Goal: Transaction & Acquisition: Purchase product/service

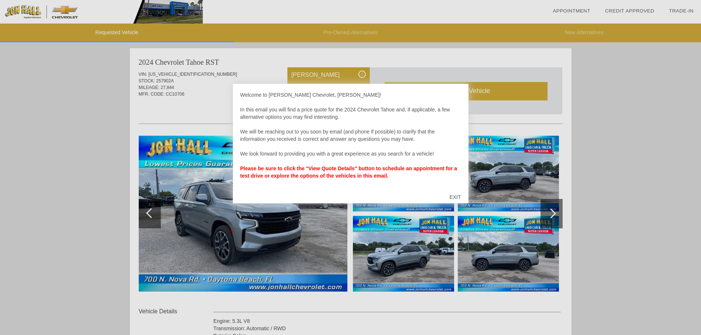
click at [460, 197] on div "EXIT" at bounding box center [455, 197] width 26 height 22
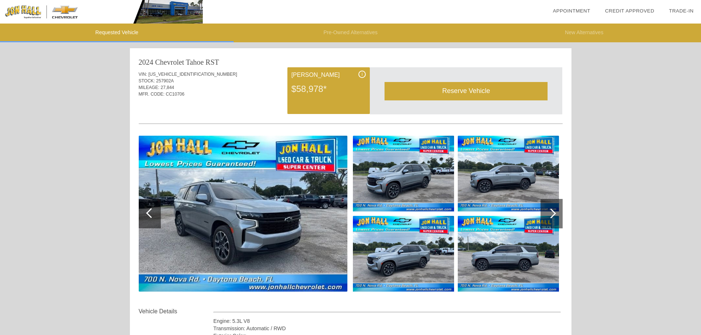
click at [453, 194] on img at bounding box center [403, 174] width 101 height 76
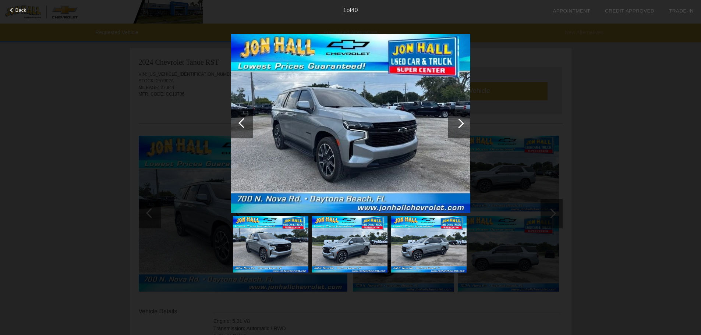
click at [460, 125] on div at bounding box center [459, 124] width 10 height 10
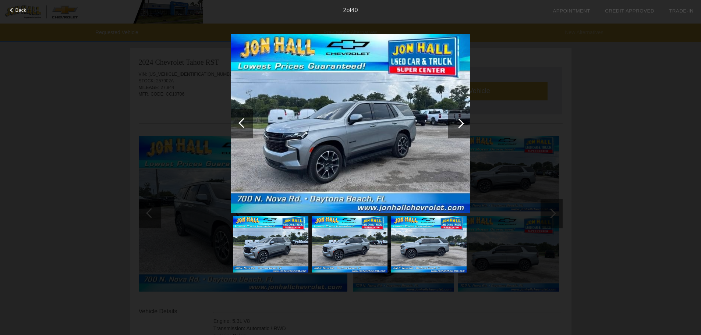
click at [460, 125] on div at bounding box center [459, 124] width 10 height 10
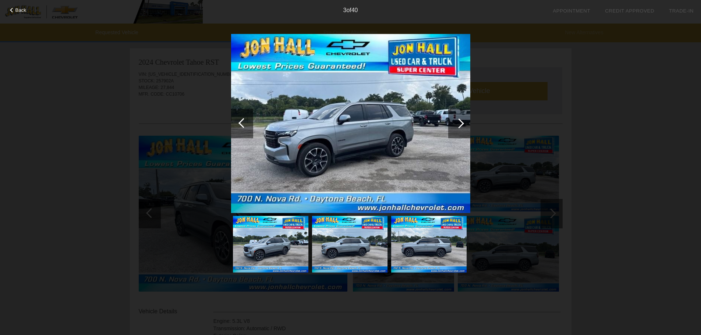
click at [460, 125] on div at bounding box center [459, 124] width 10 height 10
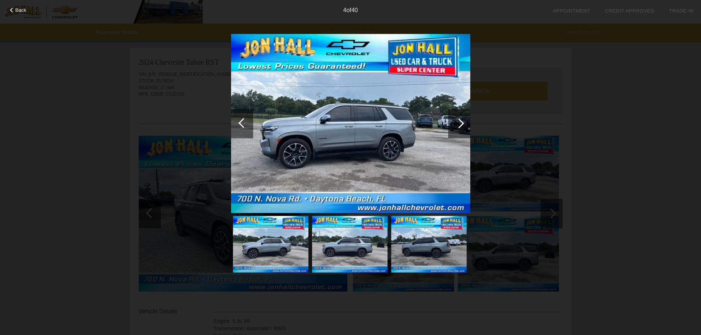
click at [460, 125] on div at bounding box center [459, 124] width 10 height 10
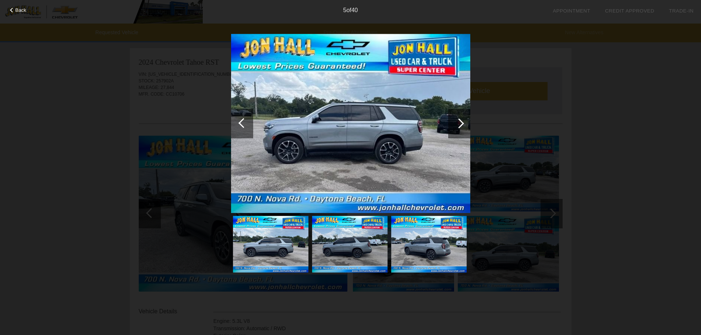
click at [460, 125] on div at bounding box center [459, 124] width 10 height 10
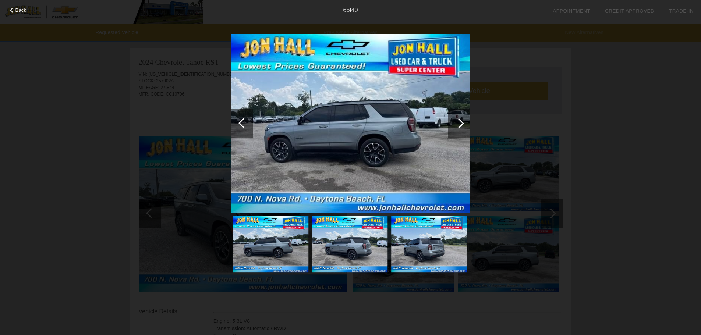
click at [460, 125] on div at bounding box center [459, 124] width 10 height 10
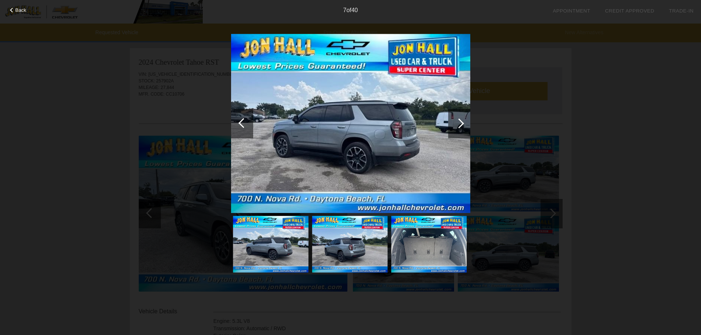
click at [460, 125] on div at bounding box center [459, 124] width 10 height 10
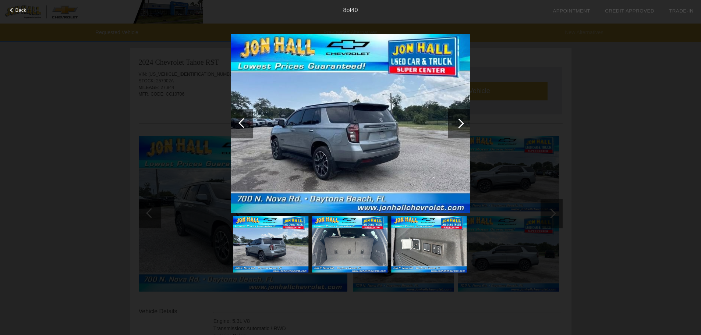
click at [460, 125] on div at bounding box center [459, 124] width 10 height 10
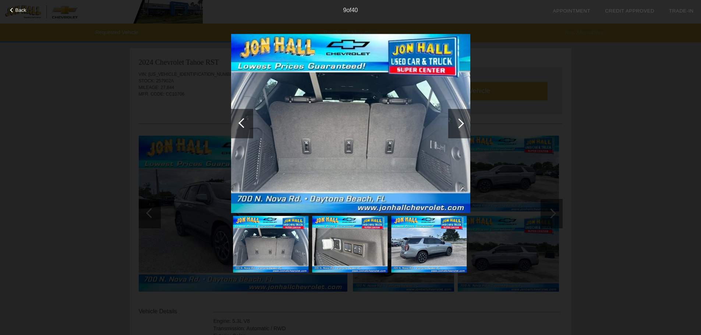
click at [460, 125] on div at bounding box center [459, 124] width 10 height 10
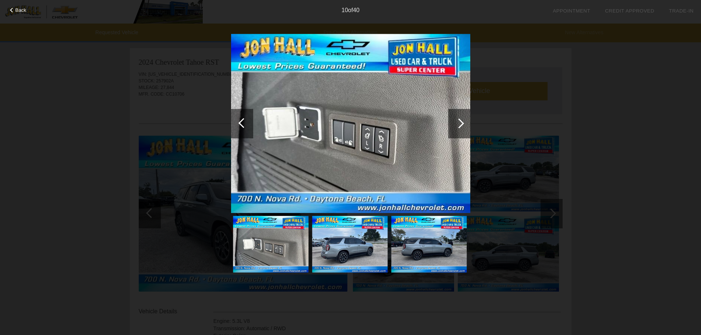
click at [459, 125] on div at bounding box center [459, 124] width 10 height 10
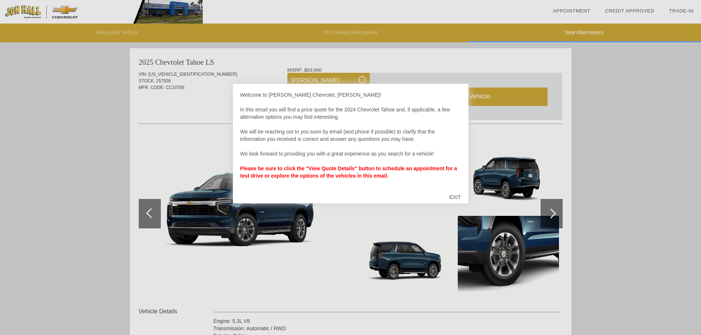
click at [457, 198] on div "EXIT" at bounding box center [455, 197] width 26 height 22
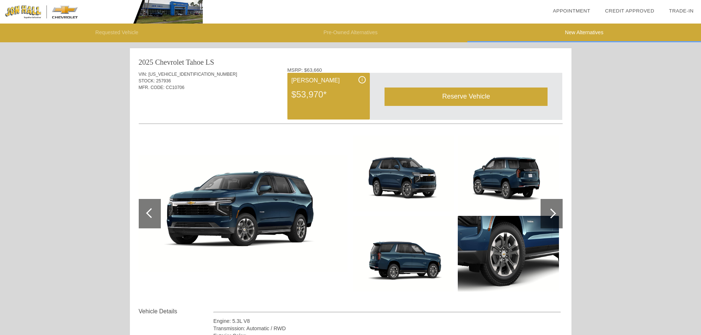
click at [284, 209] on img at bounding box center [243, 213] width 209 height 117
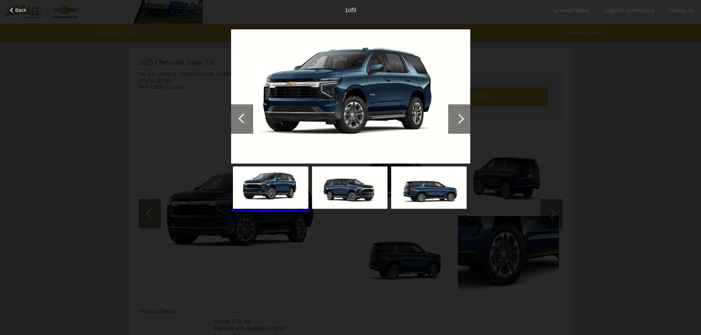
click at [463, 119] on div at bounding box center [459, 119] width 10 height 10
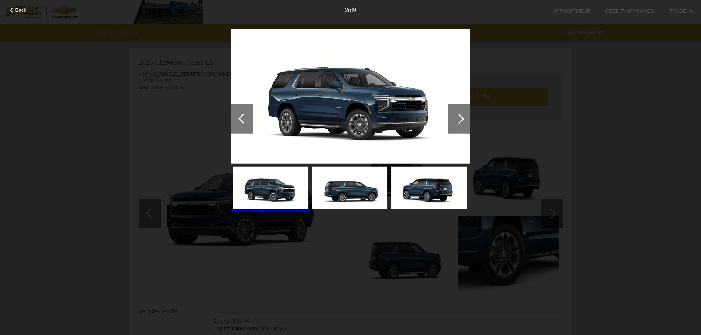
click at [462, 121] on div at bounding box center [459, 119] width 10 height 10
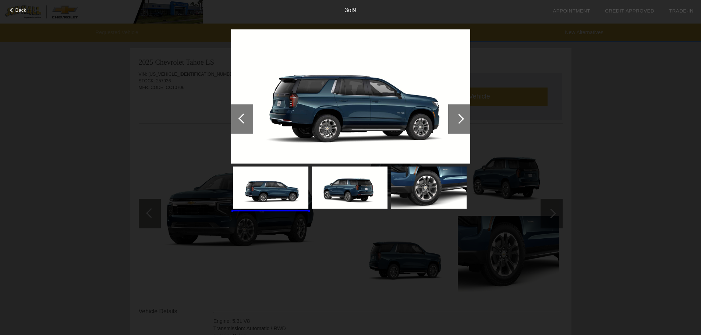
click at [462, 121] on div at bounding box center [459, 119] width 10 height 10
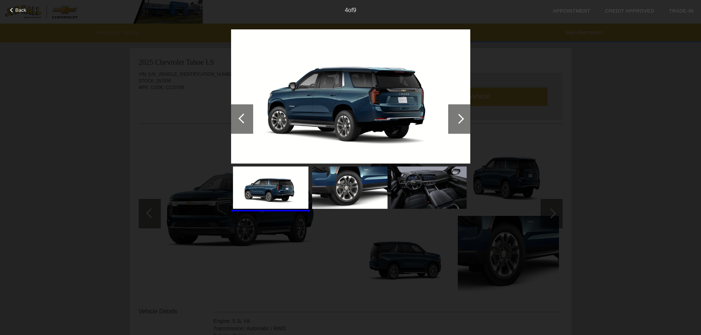
click at [462, 121] on div at bounding box center [459, 119] width 10 height 10
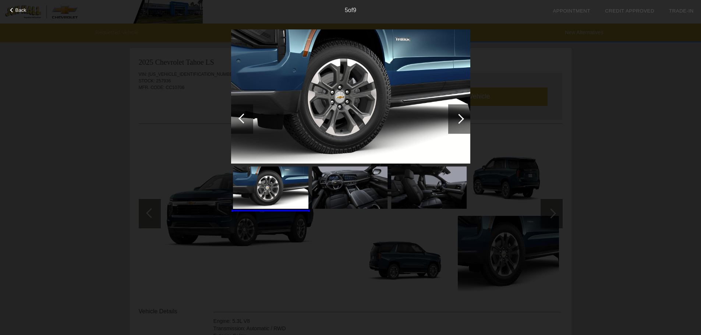
click at [462, 121] on div at bounding box center [459, 119] width 10 height 10
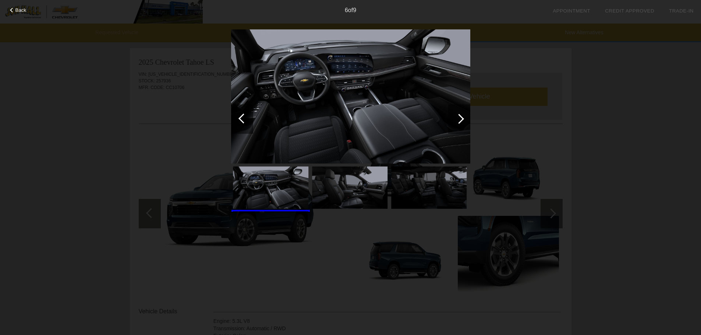
click at [464, 120] on div at bounding box center [459, 118] width 22 height 29
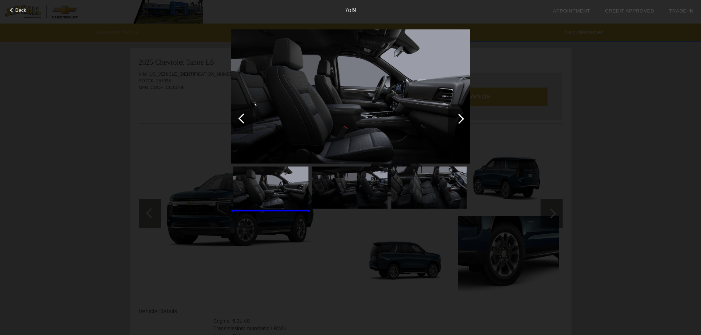
click at [464, 120] on div at bounding box center [459, 118] width 22 height 29
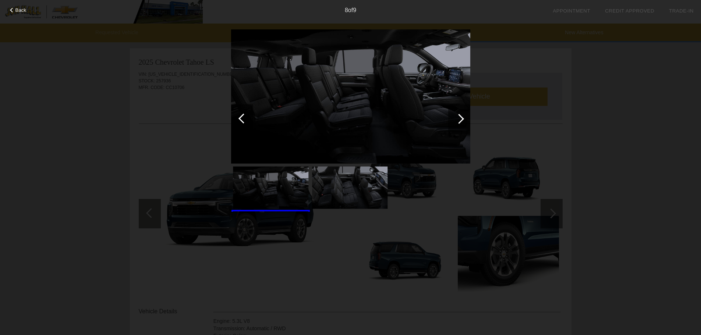
click at [239, 117] on div at bounding box center [242, 118] width 22 height 29
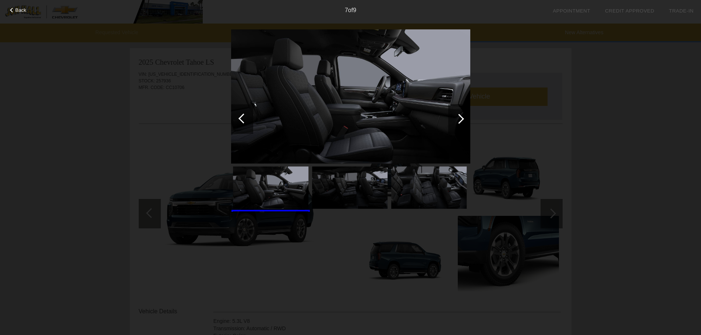
click at [463, 118] on div at bounding box center [459, 119] width 10 height 10
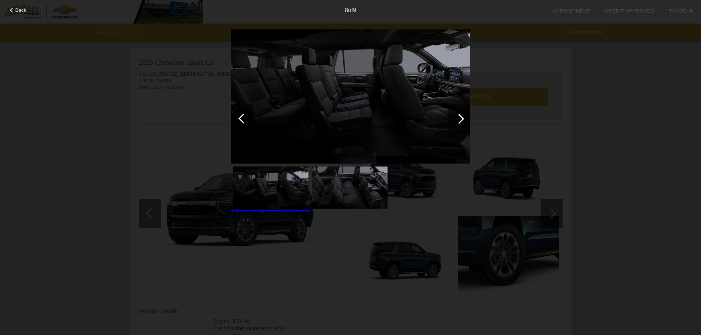
click at [461, 117] on div at bounding box center [459, 119] width 10 height 10
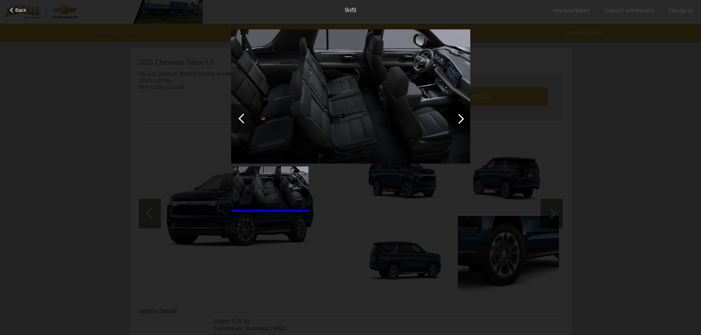
click at [461, 117] on div at bounding box center [459, 119] width 10 height 10
click at [462, 118] on div at bounding box center [459, 119] width 10 height 10
click at [243, 121] on div at bounding box center [244, 118] width 10 height 10
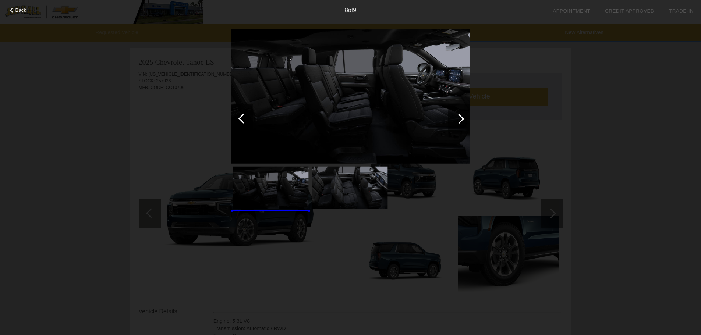
click at [238, 120] on div at bounding box center [242, 118] width 22 height 29
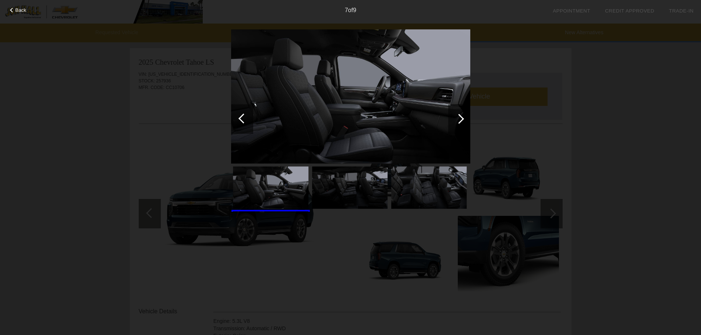
click at [239, 120] on div at bounding box center [242, 118] width 22 height 29
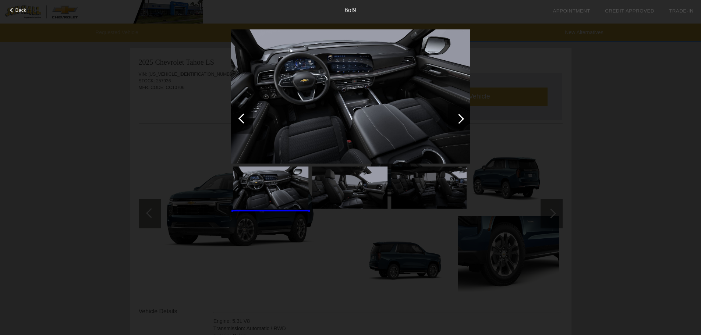
click at [239, 120] on div at bounding box center [242, 118] width 22 height 29
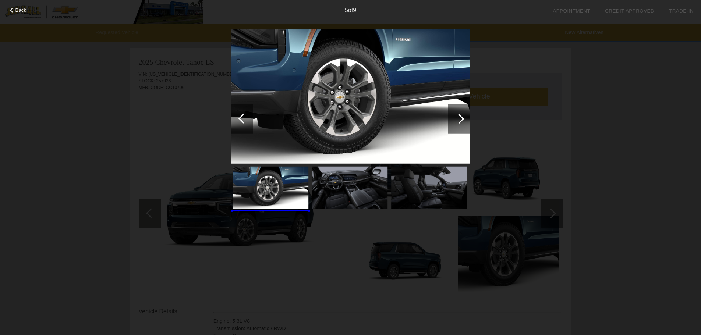
click at [239, 120] on div at bounding box center [242, 118] width 22 height 29
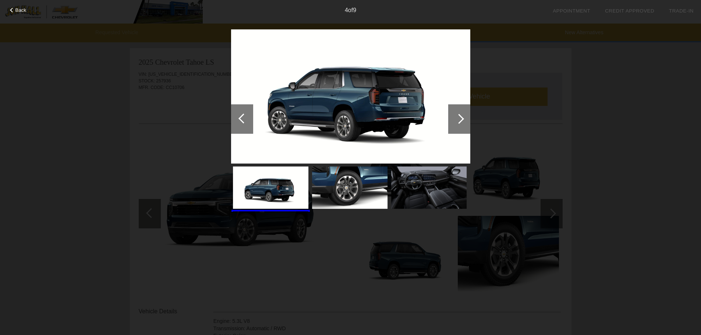
click at [239, 120] on div at bounding box center [242, 118] width 22 height 29
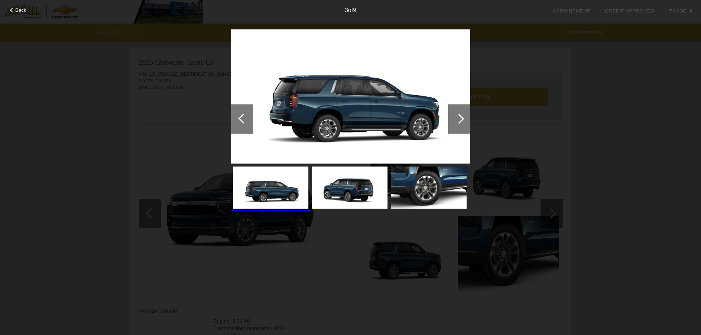
click at [11, 9] on div at bounding box center [12, 10] width 5 height 5
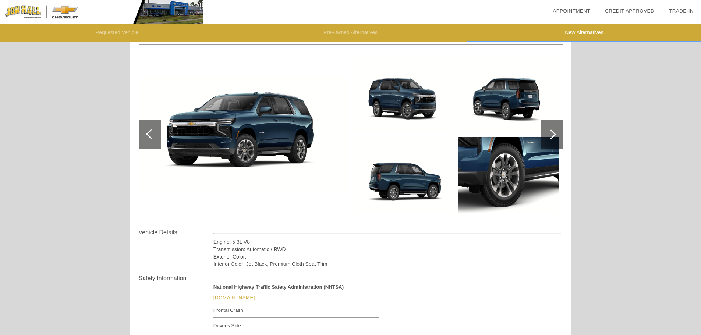
scroll to position [67, 0]
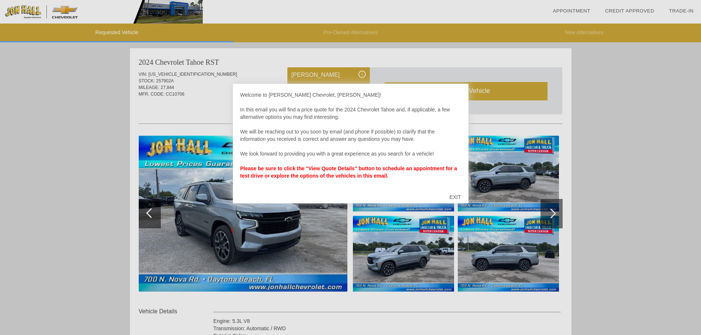
click at [453, 198] on div "EXIT" at bounding box center [455, 197] width 26 height 22
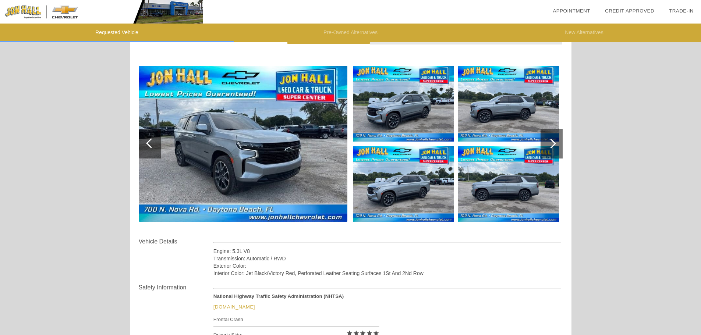
scroll to position [68, 0]
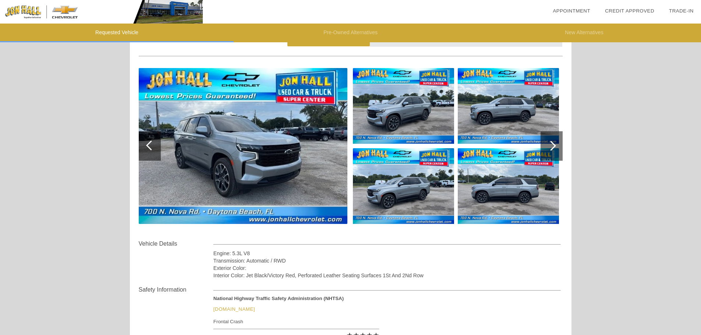
click at [317, 182] on img at bounding box center [243, 146] width 209 height 156
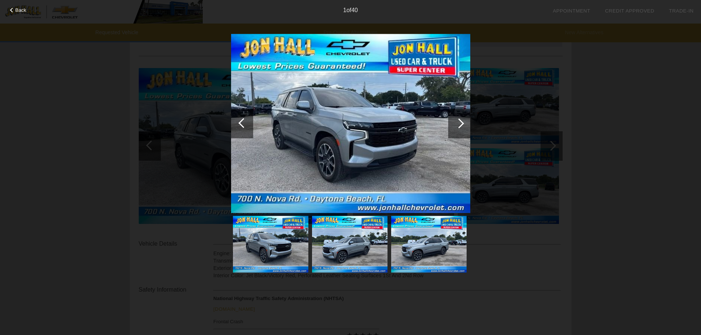
click at [347, 225] on img at bounding box center [349, 244] width 75 height 57
